Goal: Information Seeking & Learning: Check status

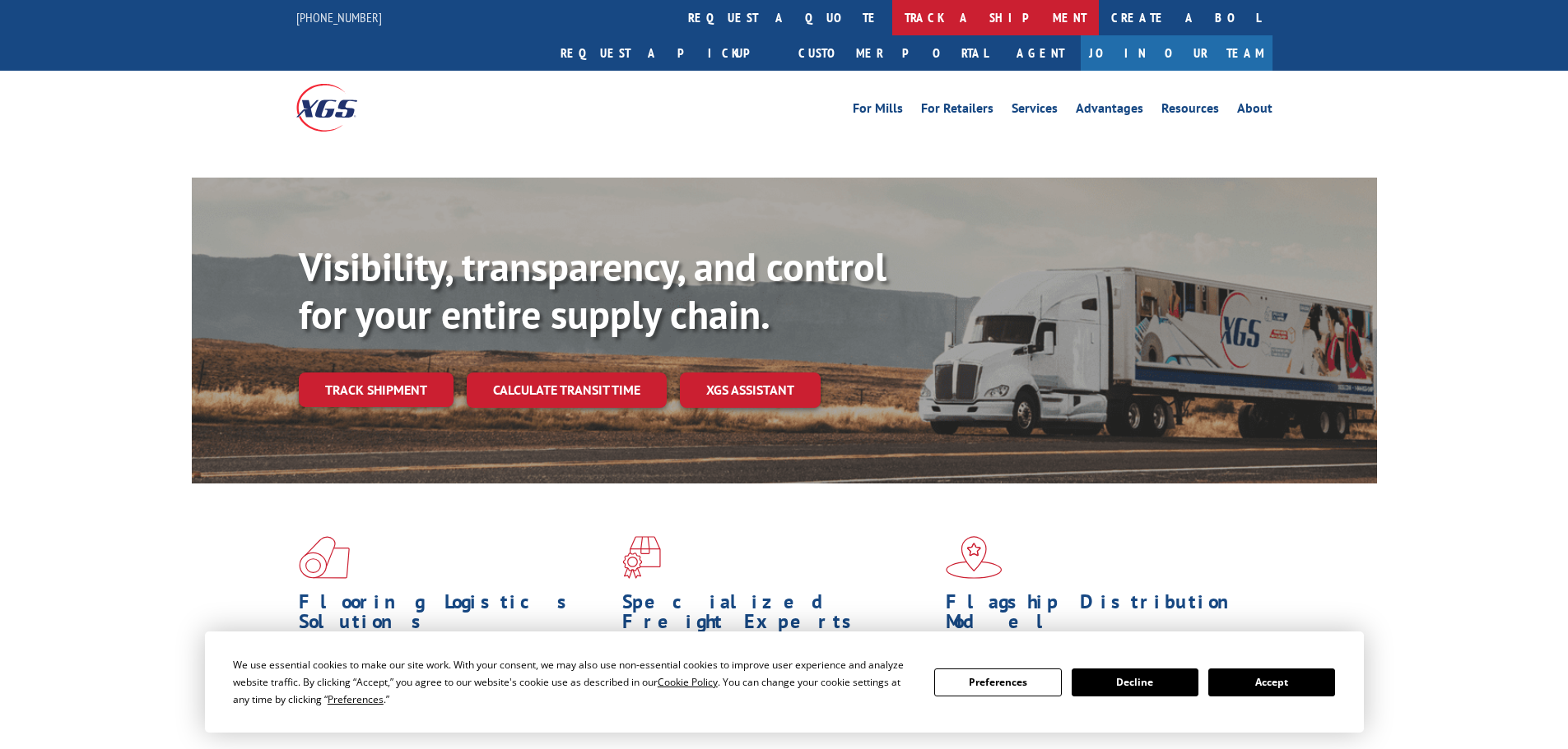
click at [892, 16] on link "track a shipment" at bounding box center [995, 18] width 207 height 35
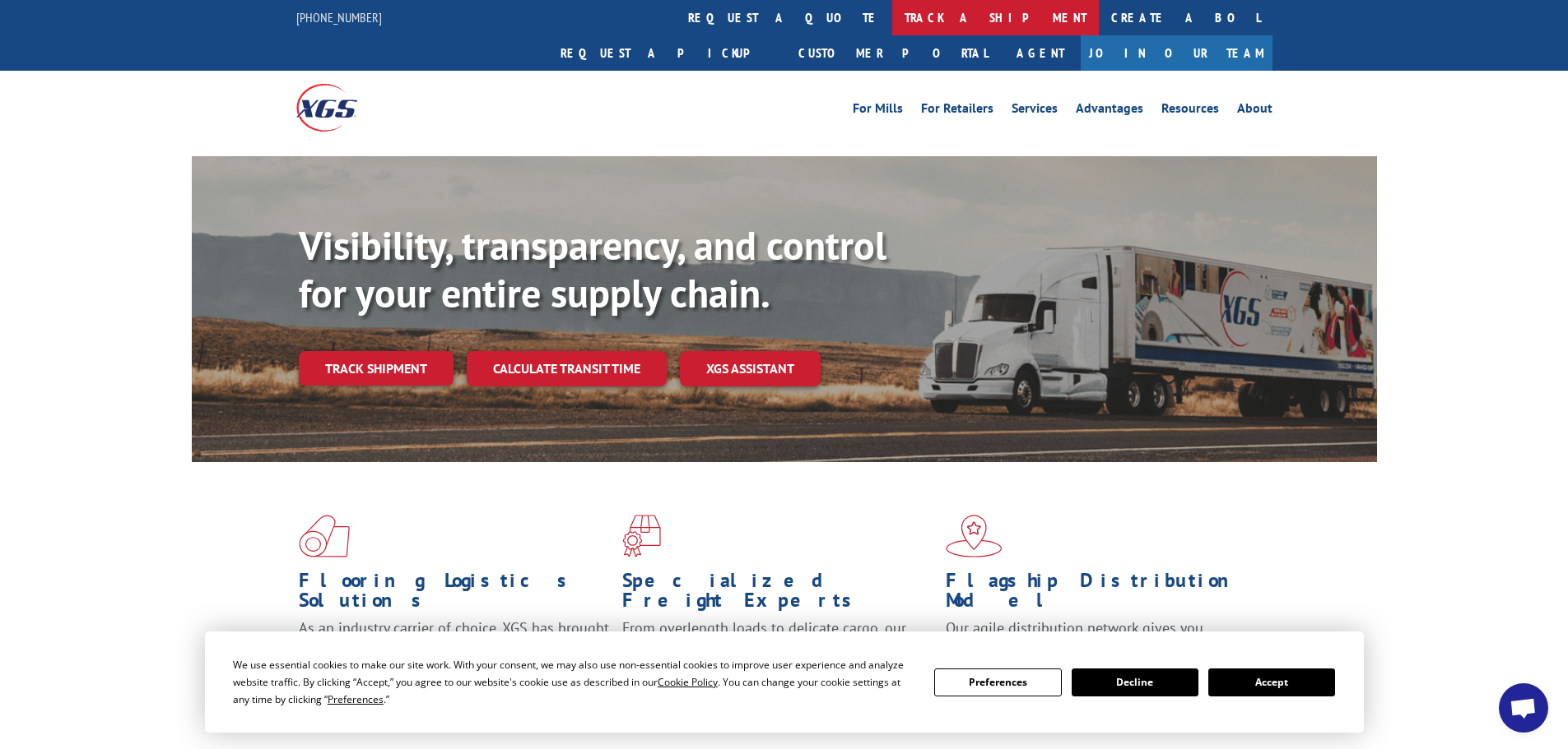
click at [892, 22] on link "track a shipment" at bounding box center [995, 18] width 207 height 35
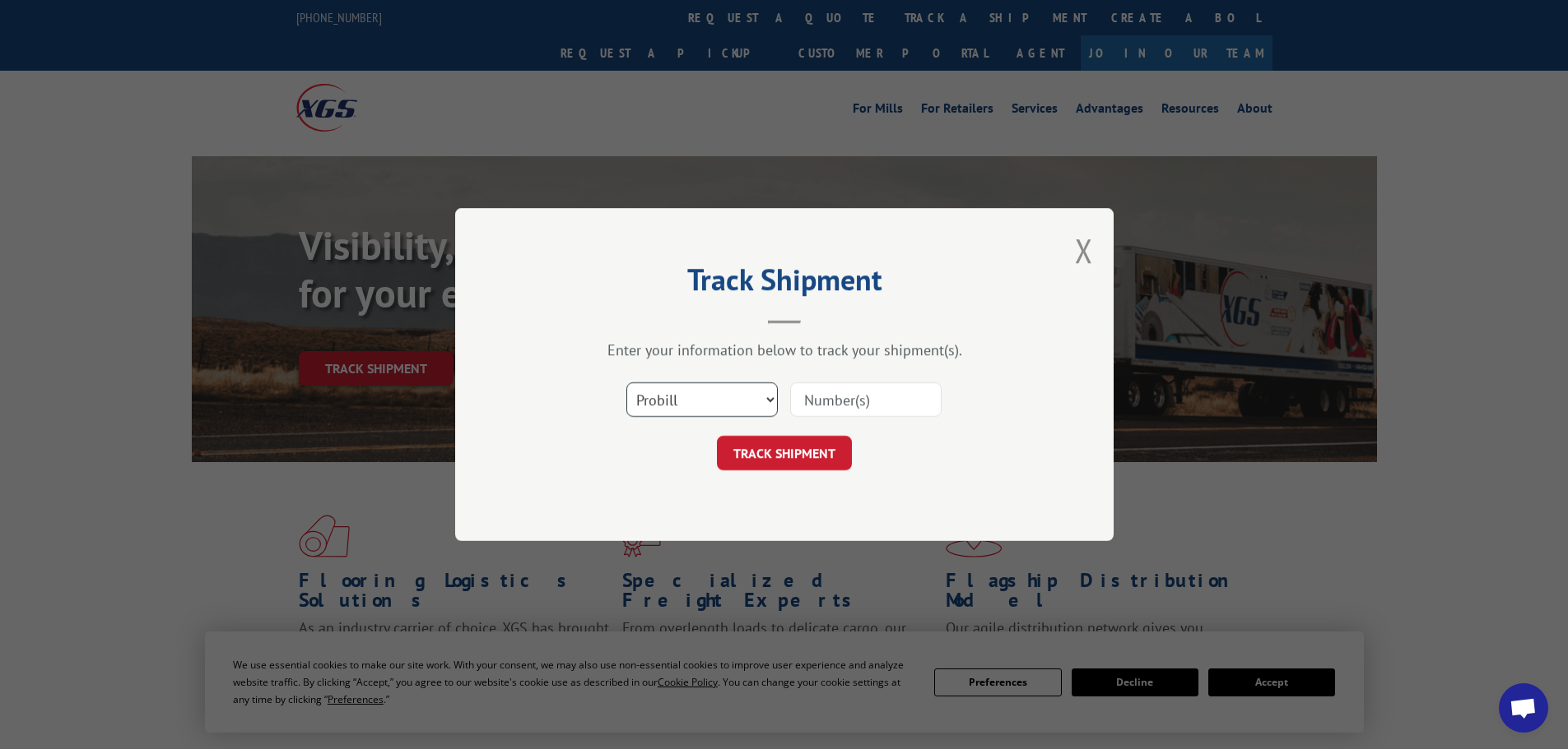
click at [689, 396] on select "Select category... Probill BOL PO" at bounding box center [701, 399] width 151 height 35
select select "bol"
click at [626, 382] on select "Select category... Probill BOL PO" at bounding box center [701, 399] width 151 height 35
click at [835, 407] on input at bounding box center [865, 399] width 151 height 35
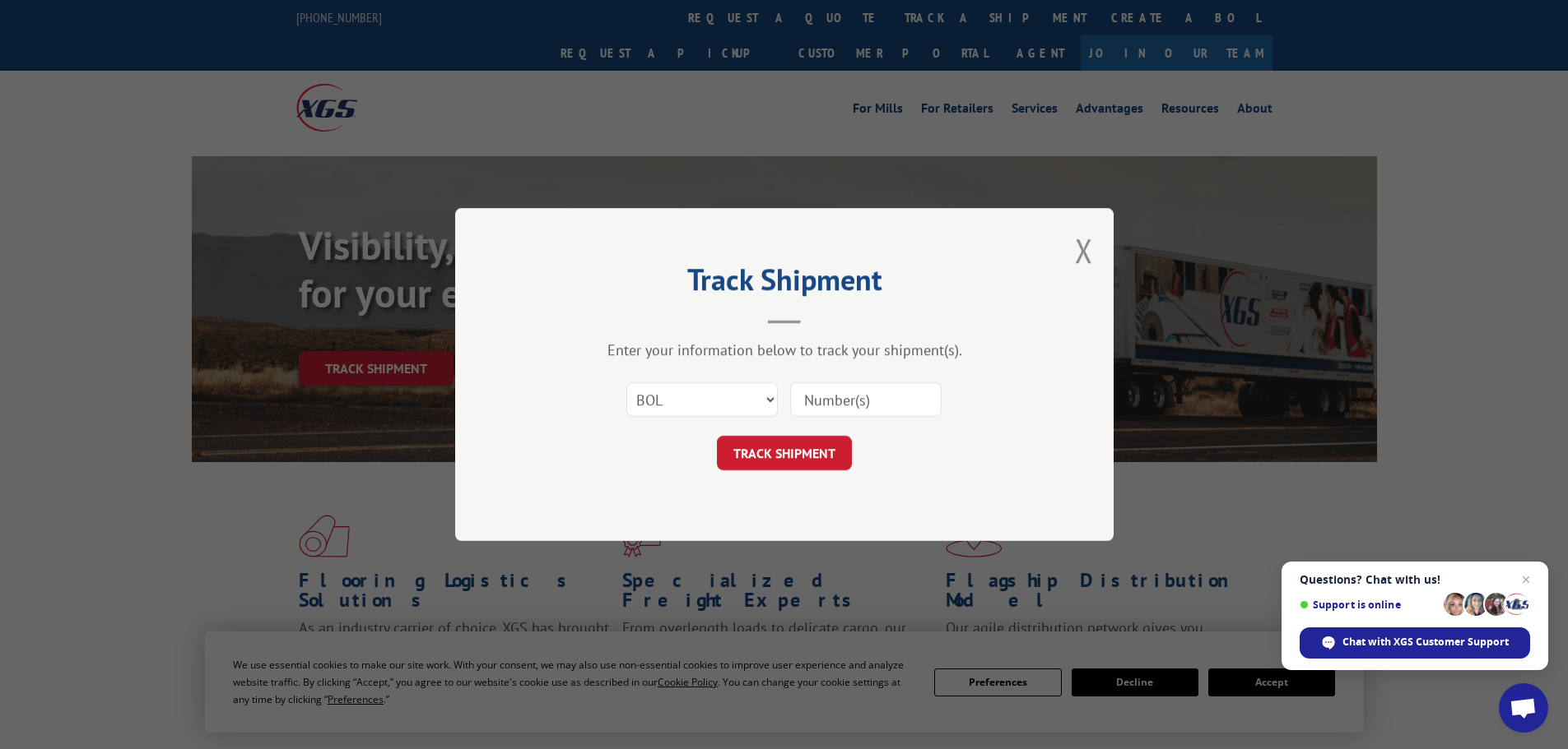
paste input "5620404"
type input "5620404"
click at [819, 450] on button "TRACK SHIPMENT" at bounding box center [784, 453] width 135 height 35
